Goal: Obtain resource: Download file/media

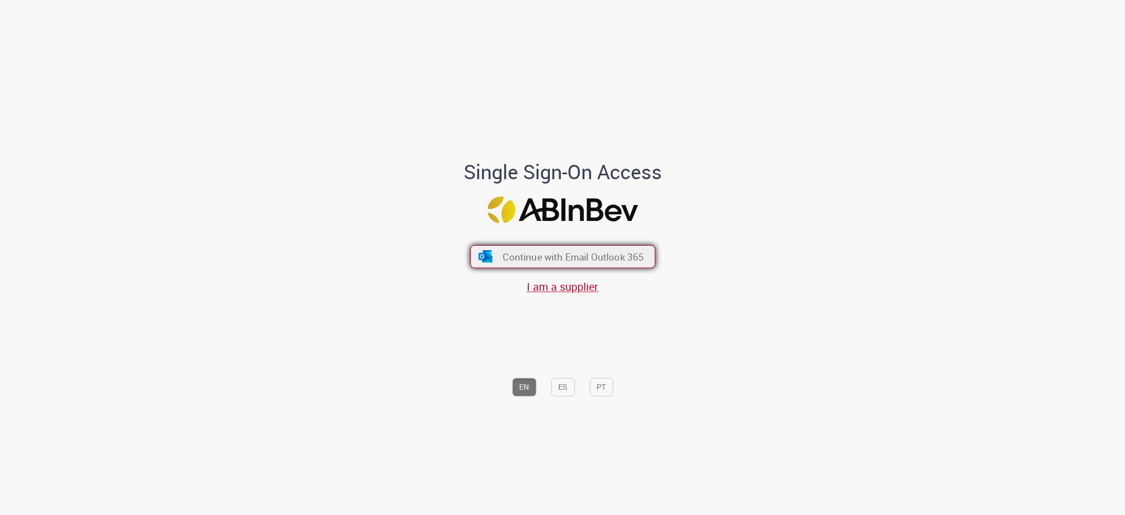
click at [614, 255] on span "Continue with Email Outlook 365" at bounding box center [573, 256] width 141 height 13
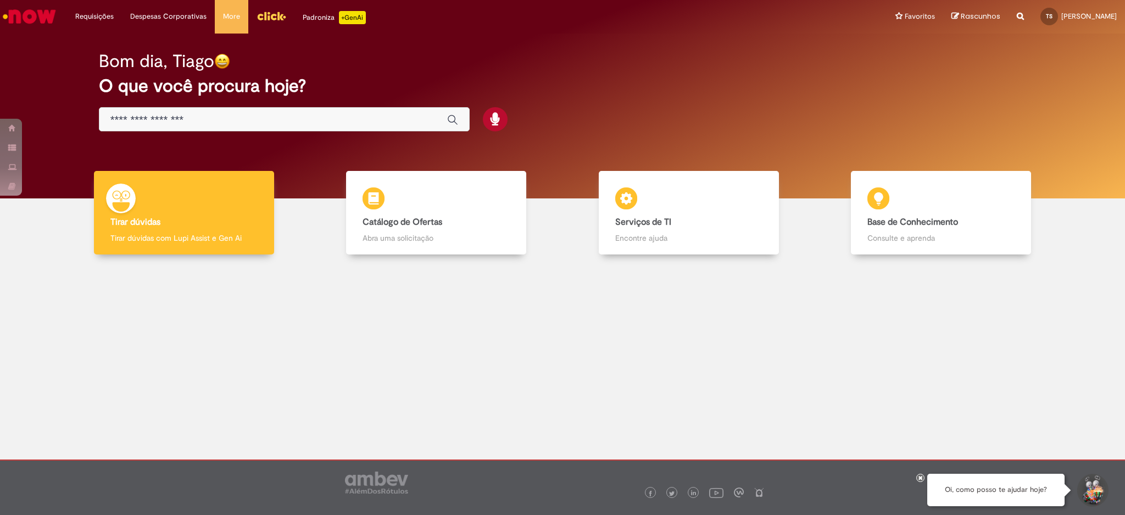
click at [268, 12] on img "Menu Cabeçalho" at bounding box center [272, 16] width 30 height 16
click at [101, 44] on link "Exibir Todas as Solicitações" at bounding box center [128, 44] width 121 height 12
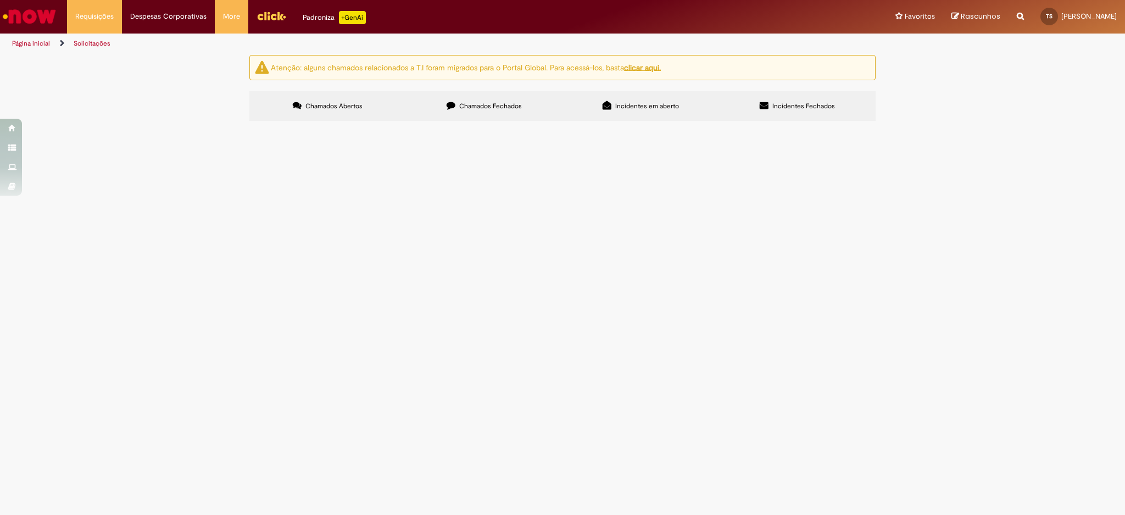
click at [522, 102] on label "Chamados Fechados" at bounding box center [484, 106] width 157 height 30
click at [643, 74] on div "Atenção: alguns chamados relacionados a T.I foram migrados para o Portal Global…" at bounding box center [562, 67] width 626 height 25
click at [649, 66] on u "clicar aqui." at bounding box center [642, 67] width 37 height 10
click at [0, 0] on span "Solicitação da marcação de ferias do proximo periodo aquisitivo" at bounding box center [0, 0] width 0 height 0
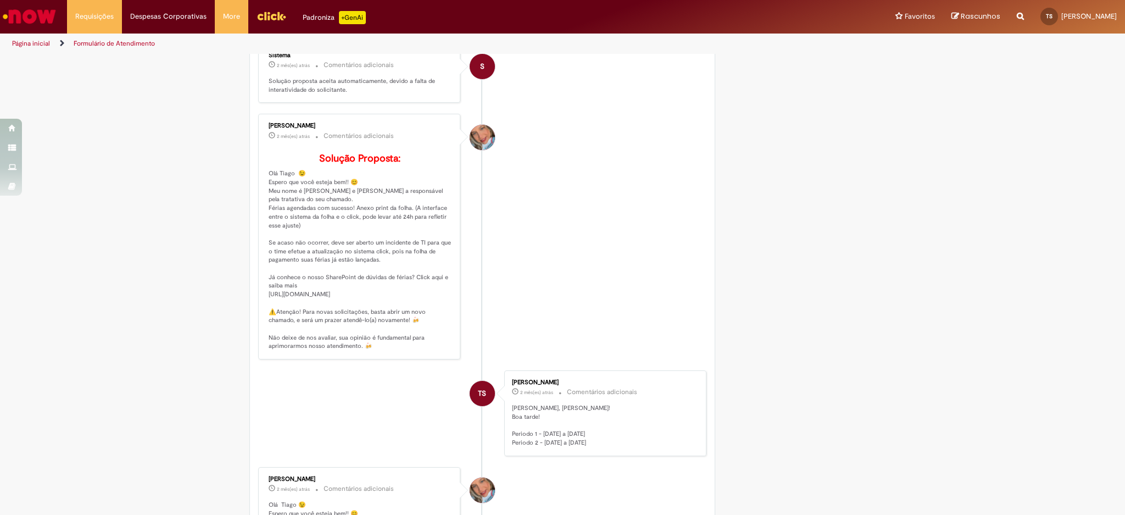
scroll to position [293, 0]
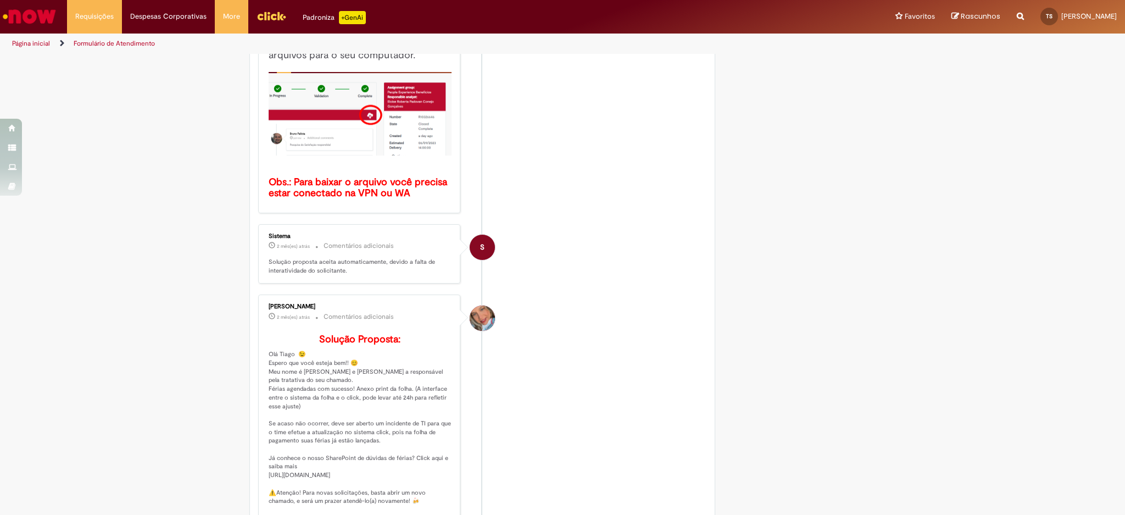
click at [337, 191] on b "Obs.: Para baixar o arquivo você precisa estar conectado na VPN ou WA" at bounding box center [359, 188] width 181 height 24
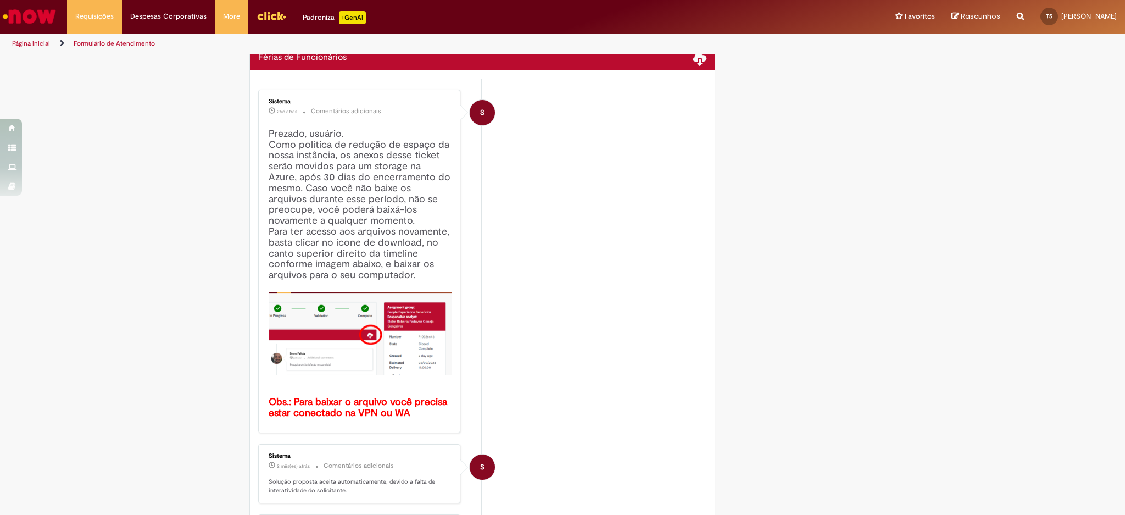
scroll to position [0, 0]
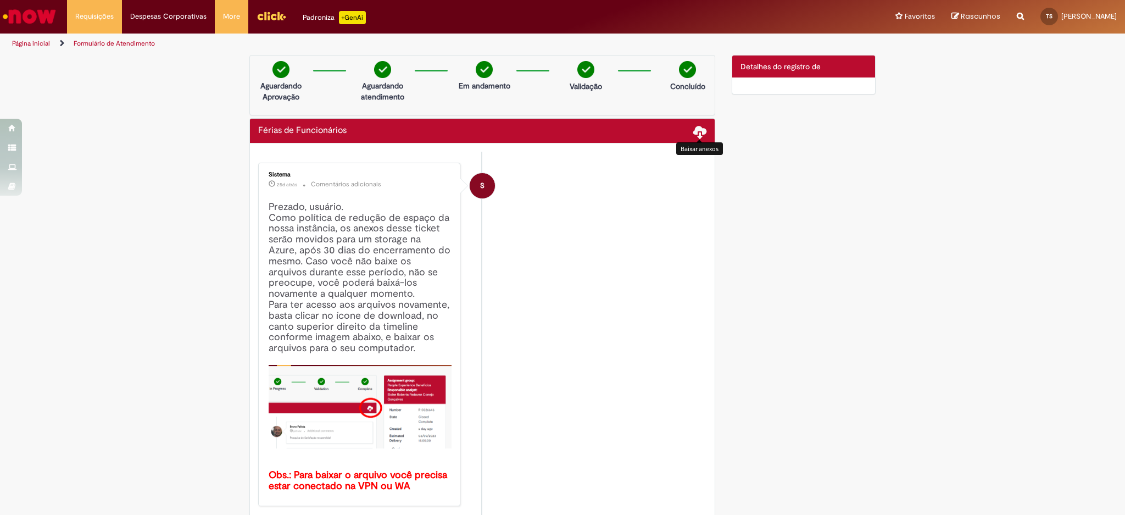
click at [695, 130] on span at bounding box center [699, 131] width 13 height 13
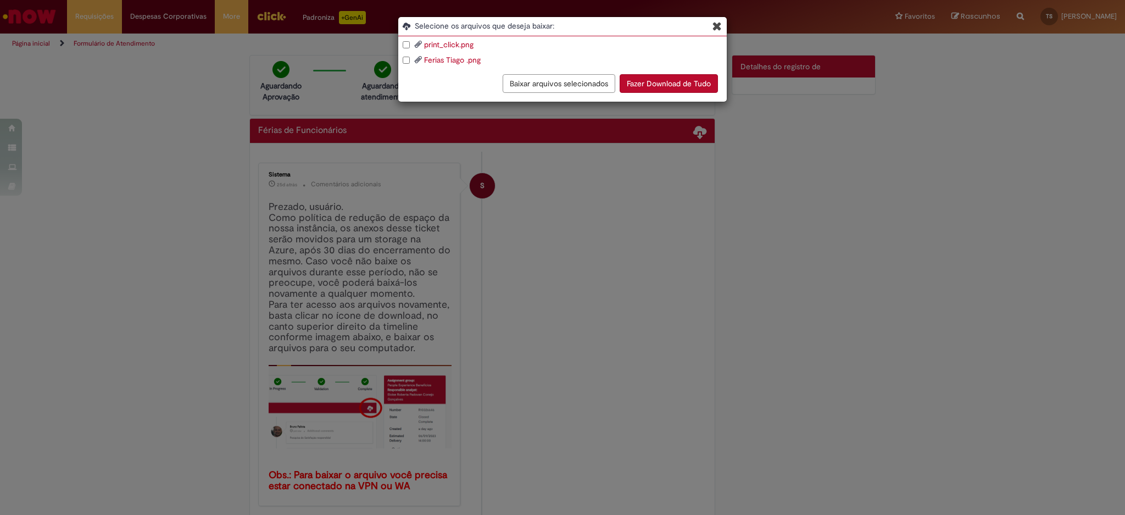
click at [691, 87] on button "Fazer Download de Tudo" at bounding box center [669, 83] width 98 height 19
